Goal: Complete application form

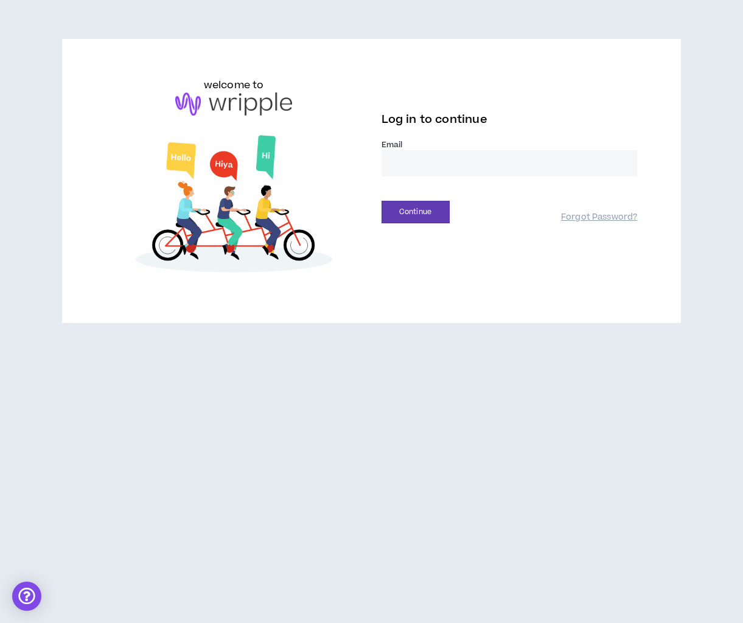
click at [408, 155] on input "email" at bounding box center [510, 163] width 256 height 26
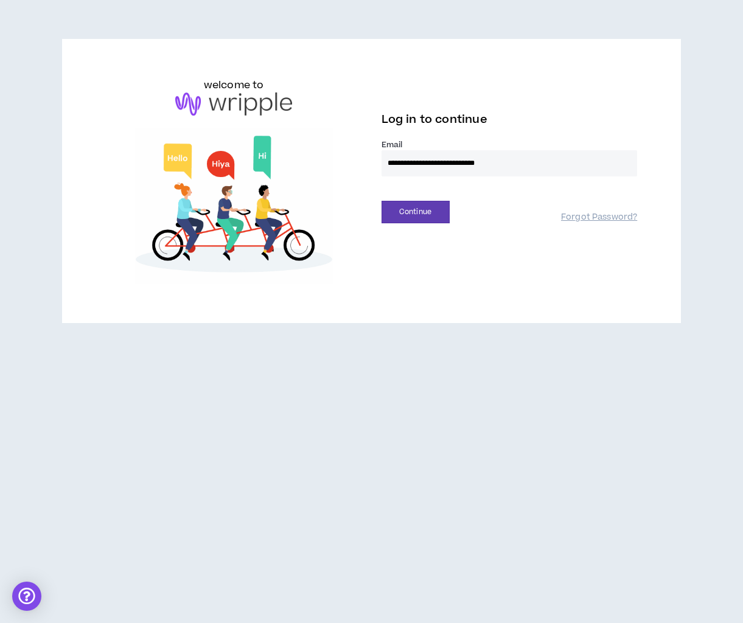
type input "**********"
click at [382, 201] on button "Continue" at bounding box center [416, 212] width 68 height 23
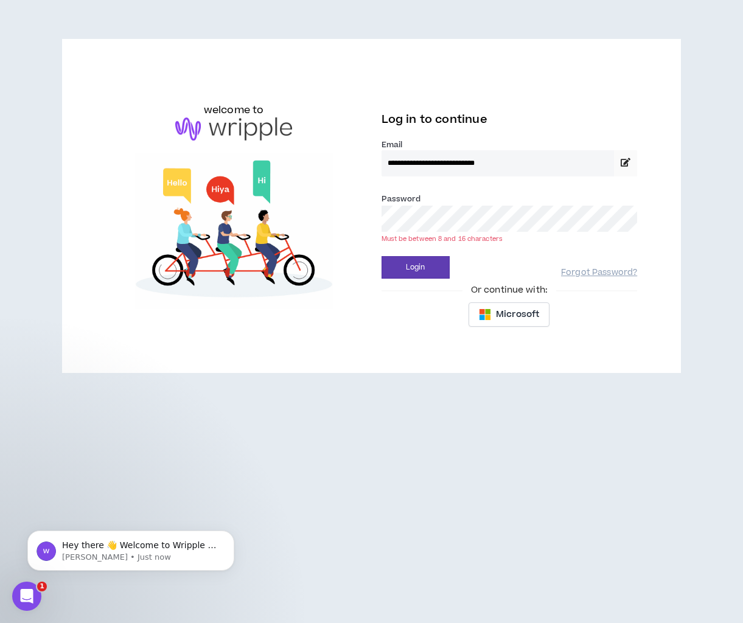
click at [382, 256] on button "Login" at bounding box center [416, 267] width 68 height 23
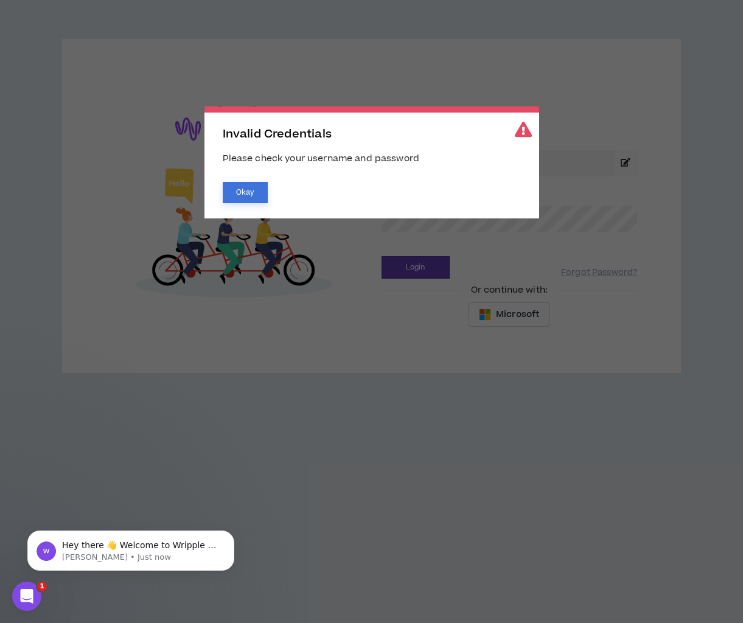
click at [231, 188] on button "Okay" at bounding box center [245, 192] width 45 height 21
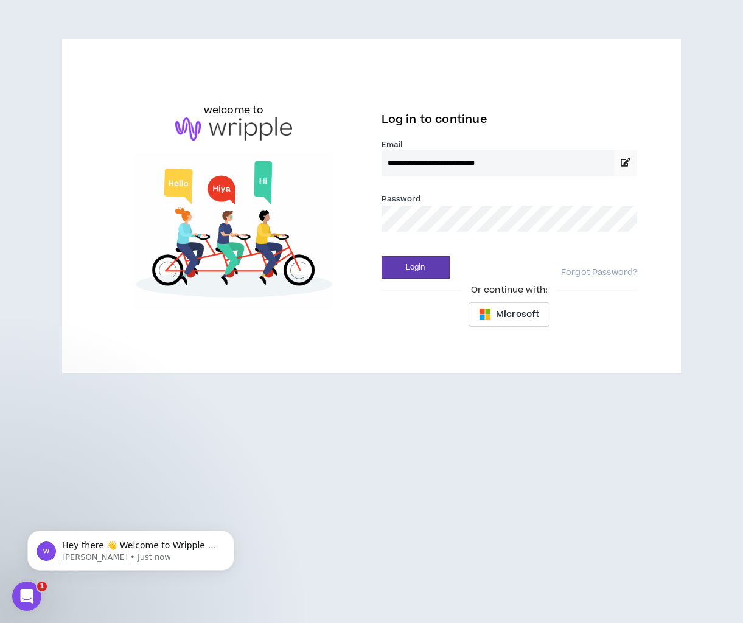
click at [382, 256] on button "Login" at bounding box center [416, 267] width 68 height 23
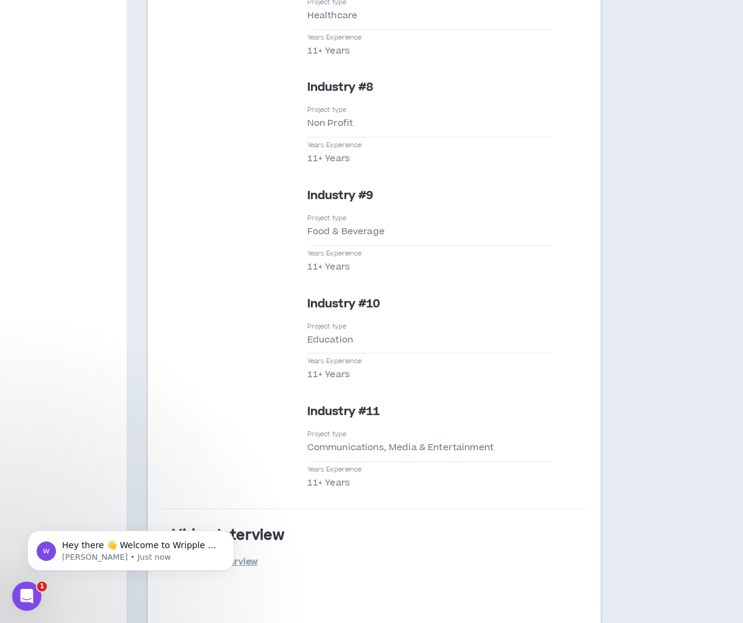
scroll to position [4238, 0]
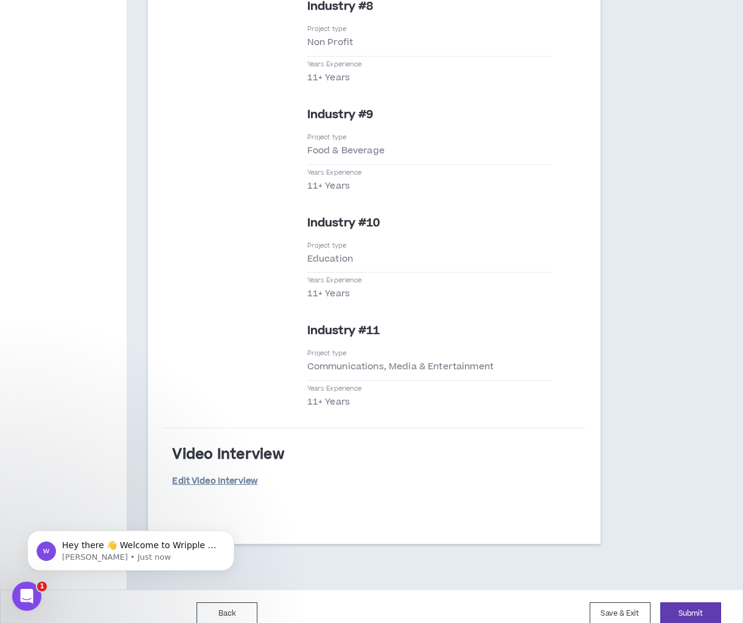
click at [238, 471] on link "Edit Video Interview" at bounding box center [214, 481] width 85 height 21
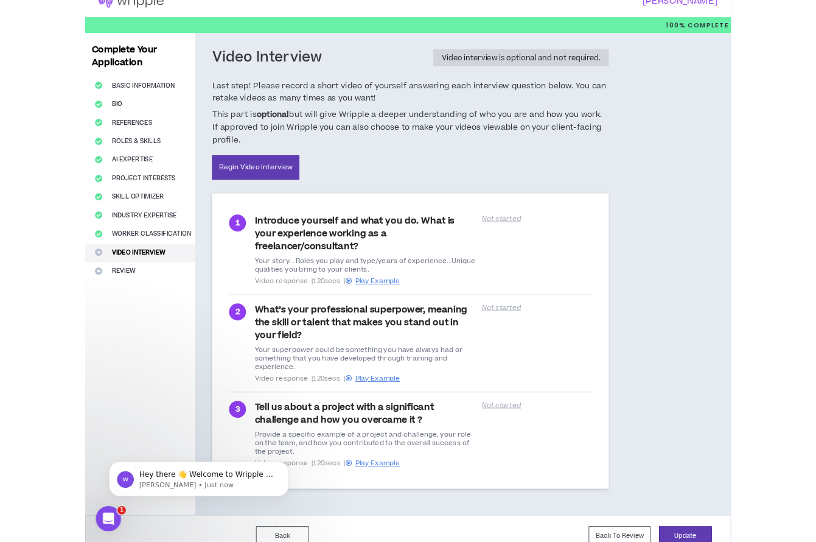
scroll to position [19, 0]
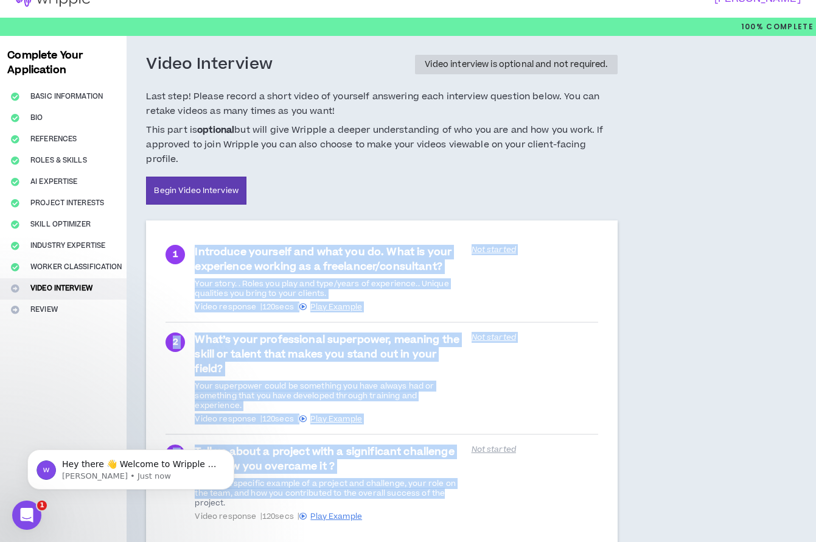
drag, startPoint x: 457, startPoint y: 463, endPoint x: 184, endPoint y: 240, distance: 352.5
click at [184, 240] on ul "1 Introduce yourself and what you do. What is your experience working as a free…" at bounding box center [382, 383] width 432 height 296
copy ul "Introduce yourself and what you do. What is your experience working as a freela…"
